Goal: Task Accomplishment & Management: Use online tool/utility

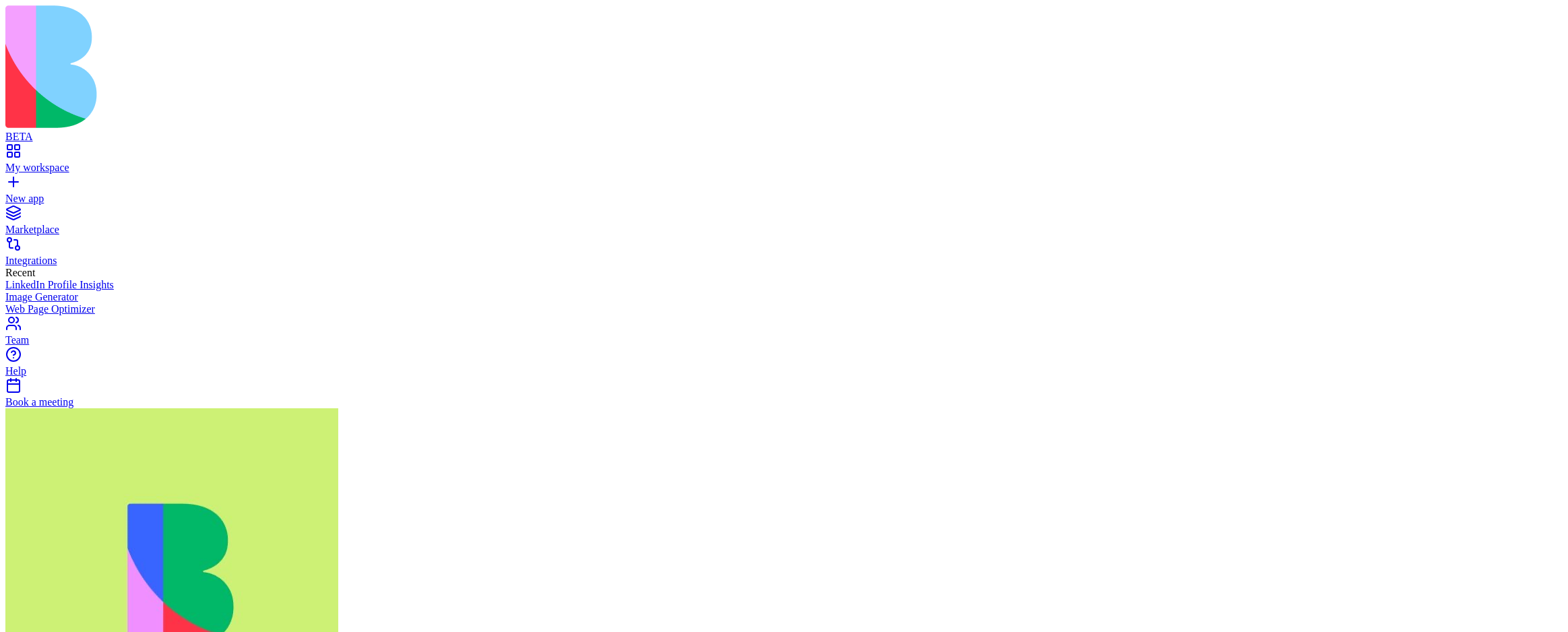
type input "****"
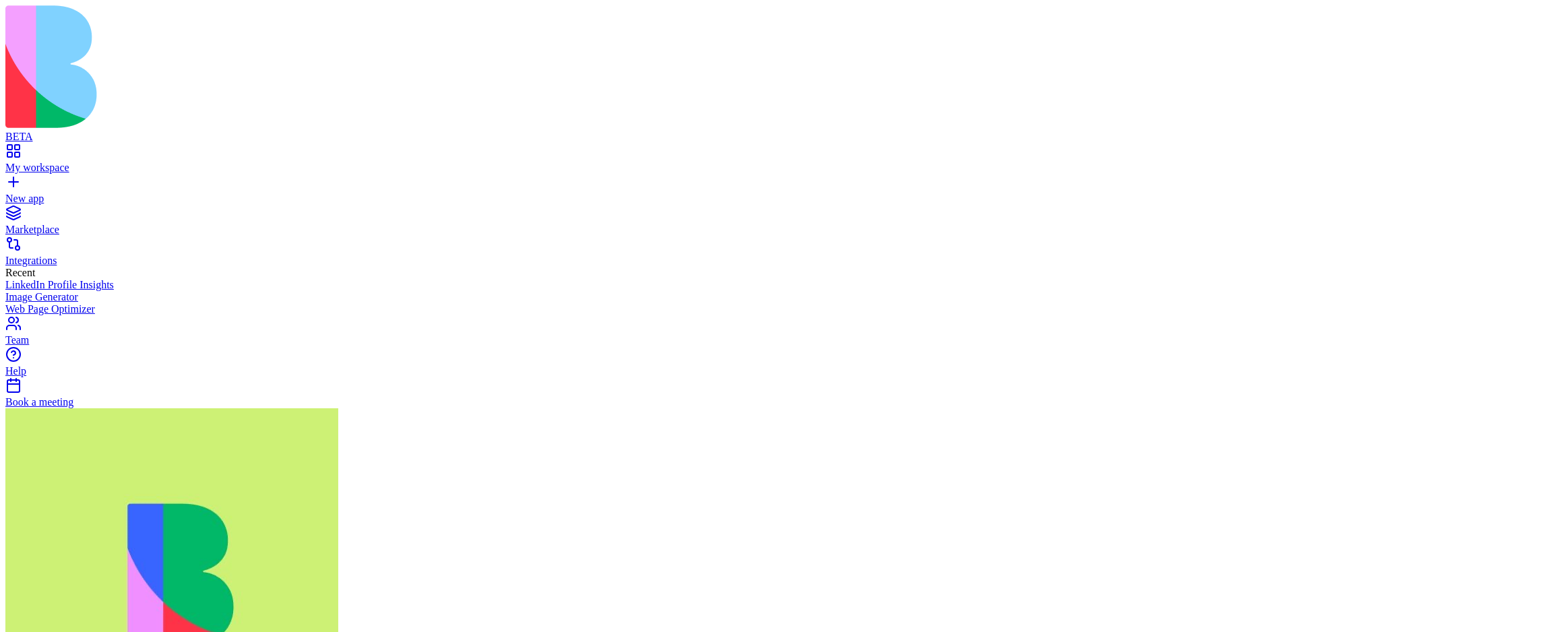
scroll to position [0, 0]
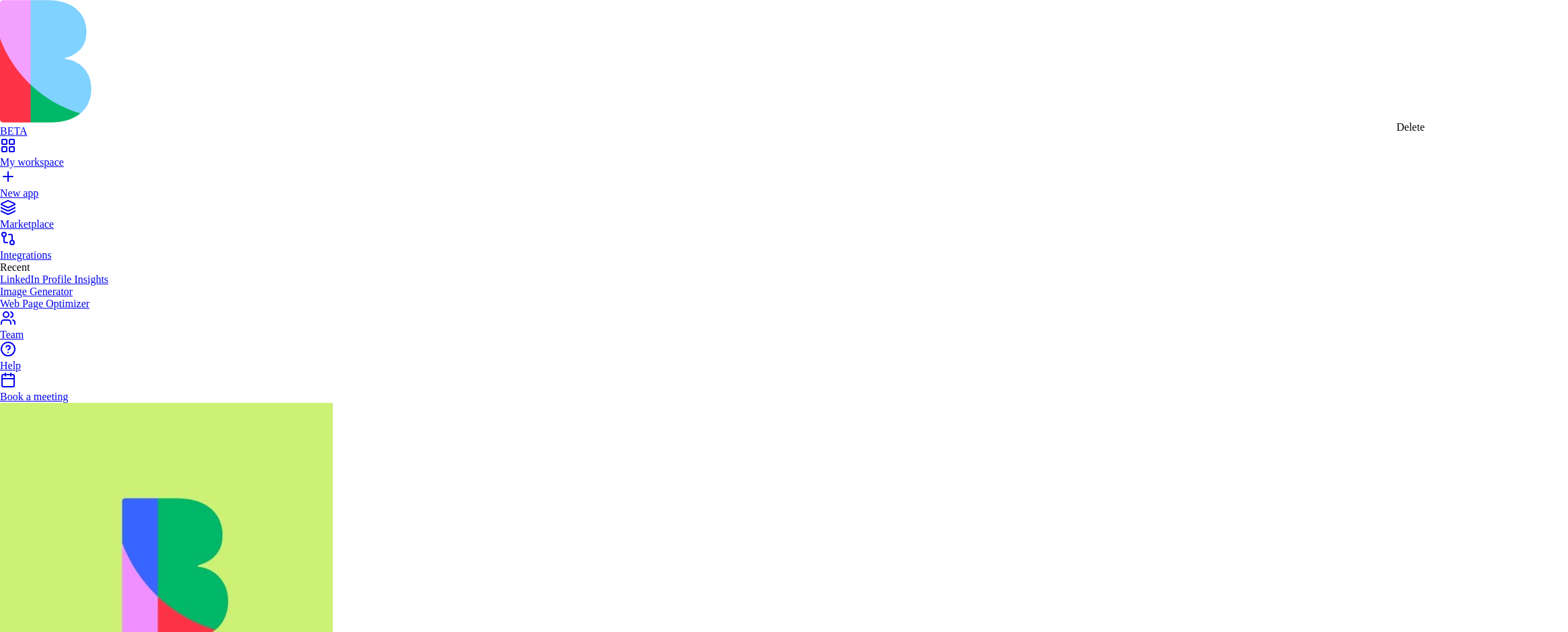
click at [1425, 133] on div "Delete" at bounding box center [1410, 127] width 28 height 12
